Goal: Book appointment/travel/reservation

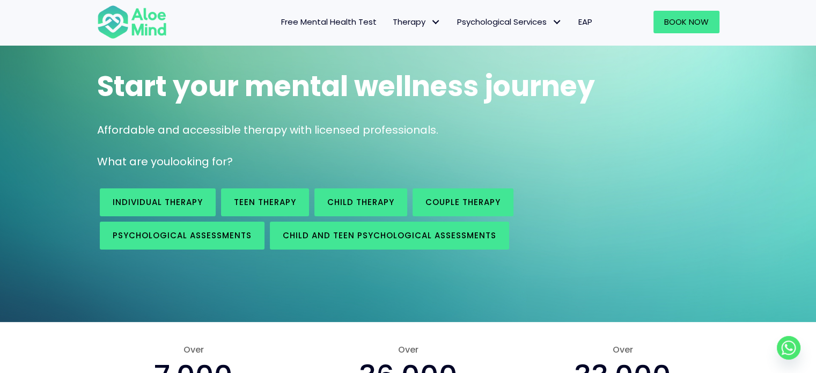
scroll to position [66, 0]
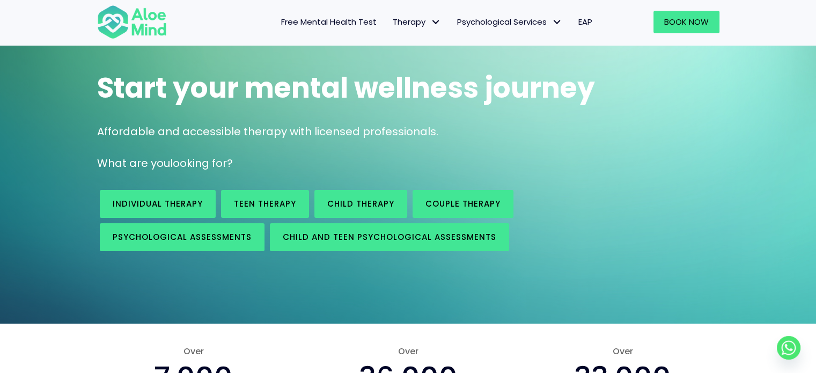
click at [329, 28] on link "Free Mental Health Test" at bounding box center [329, 22] width 112 height 23
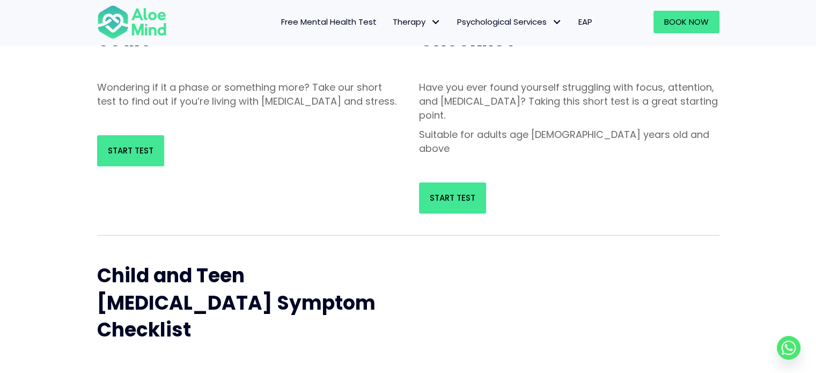
scroll to position [179, 0]
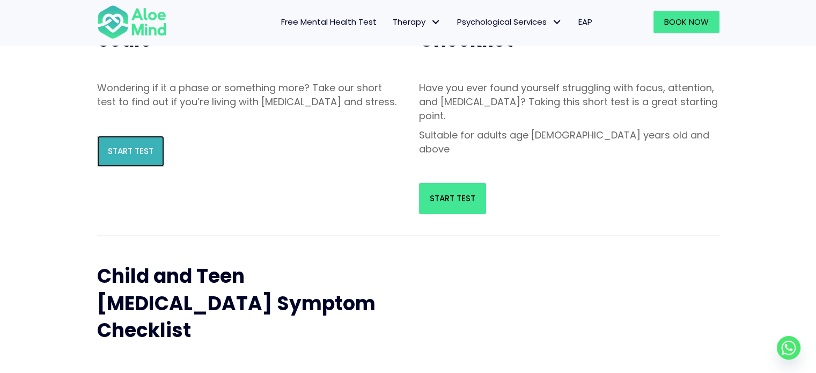
click at [143, 156] on link "Start Test" at bounding box center [130, 151] width 67 height 31
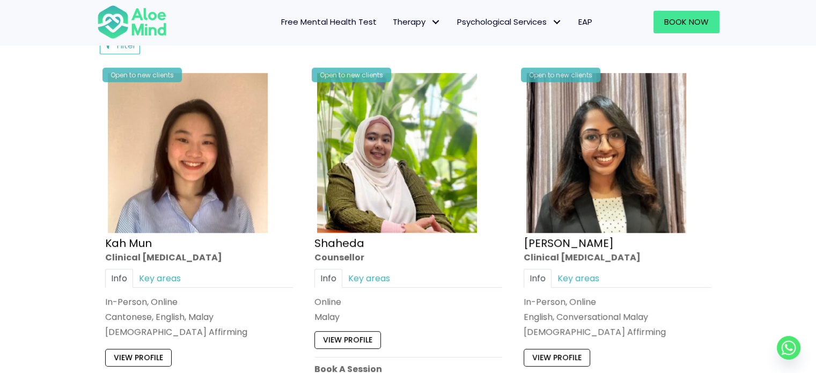
scroll to position [625, 0]
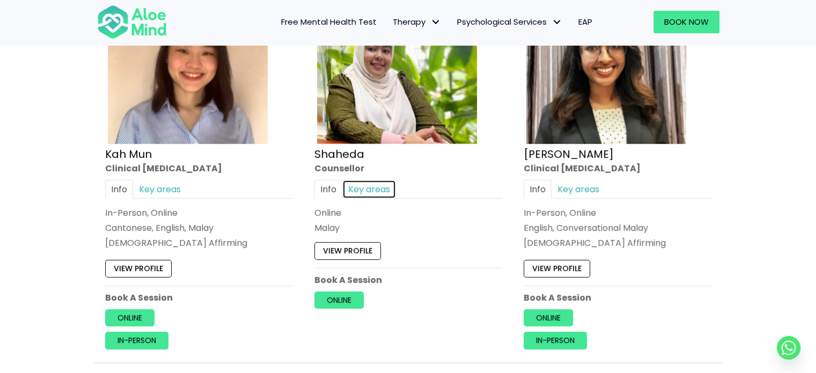
click at [375, 189] on link "Key areas" at bounding box center [369, 189] width 54 height 19
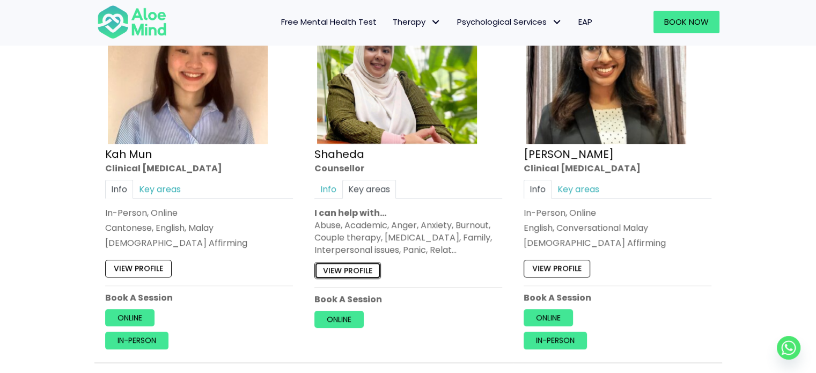
click at [351, 264] on link "View profile" at bounding box center [347, 269] width 66 height 17
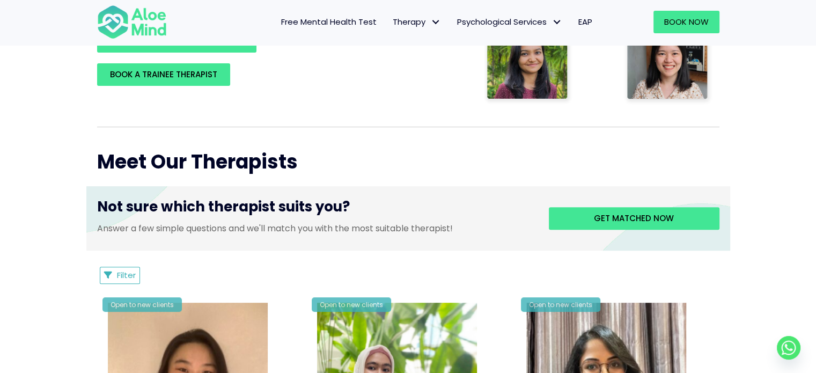
scroll to position [218, 0]
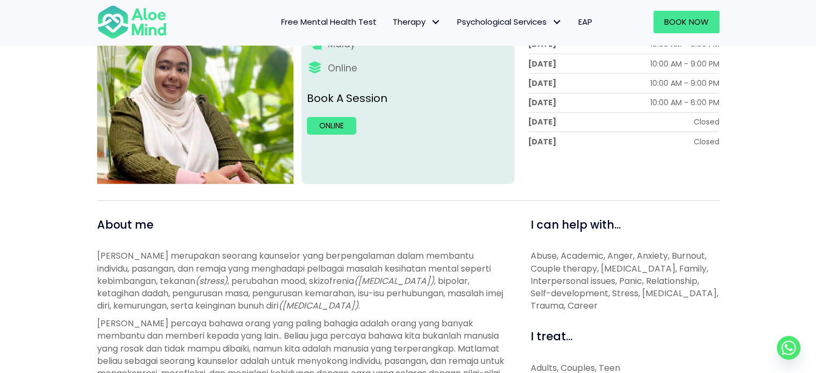
scroll to position [179, 0]
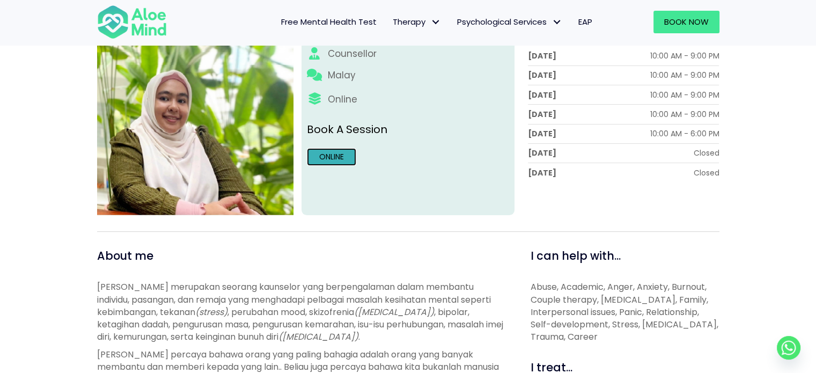
click at [338, 158] on link "Online" at bounding box center [331, 156] width 49 height 17
